Goal: Stay updated

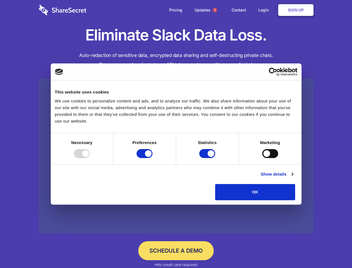
click at [90, 158] on div at bounding box center [82, 153] width 16 height 9
click at [152, 158] on input "Preferences" at bounding box center [145, 153] width 16 height 9
checkbox input "false"
click at [208, 158] on input "Statistics" at bounding box center [207, 153] width 16 height 9
checkbox input "false"
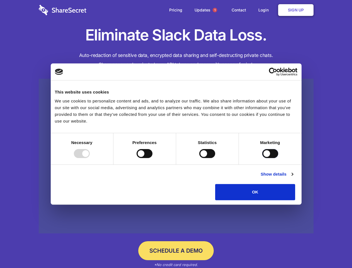
click at [262, 158] on input "Marketing" at bounding box center [270, 153] width 16 height 9
checkbox input "true"
click at [293, 177] on link "Show details" at bounding box center [277, 174] width 32 height 7
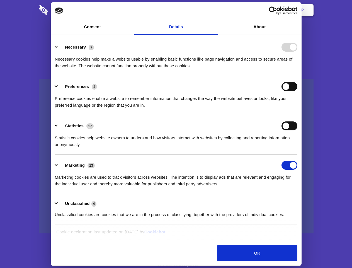
click at [297, 76] on li "Necessary 7 Necessary cookies help make a website usable by enabling basic func…" at bounding box center [176, 56] width 243 height 39
click at [215, 10] on span "1" at bounding box center [215, 10] width 4 height 4
